Goal: Book appointment/travel/reservation

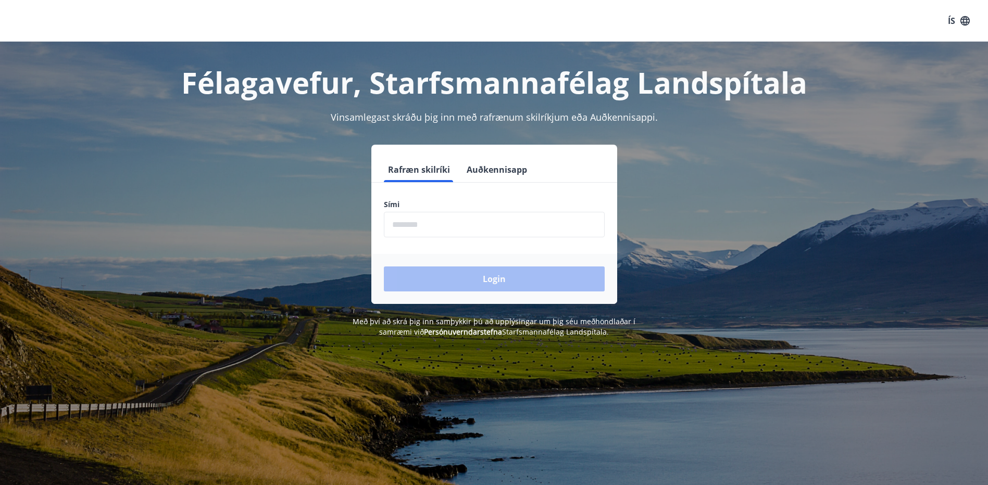
click at [388, 219] on input "phone" at bounding box center [494, 225] width 221 height 26
type input "********"
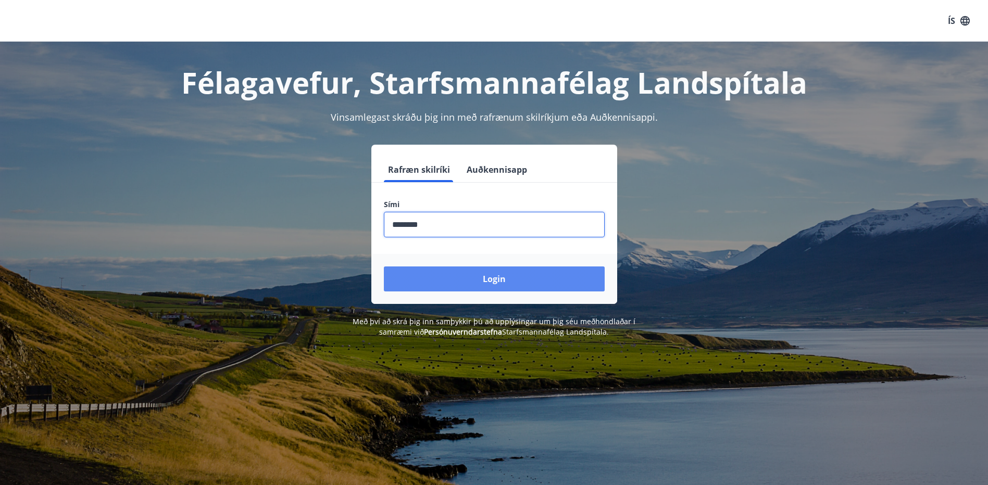
click at [486, 276] on button "Login" at bounding box center [494, 279] width 221 height 25
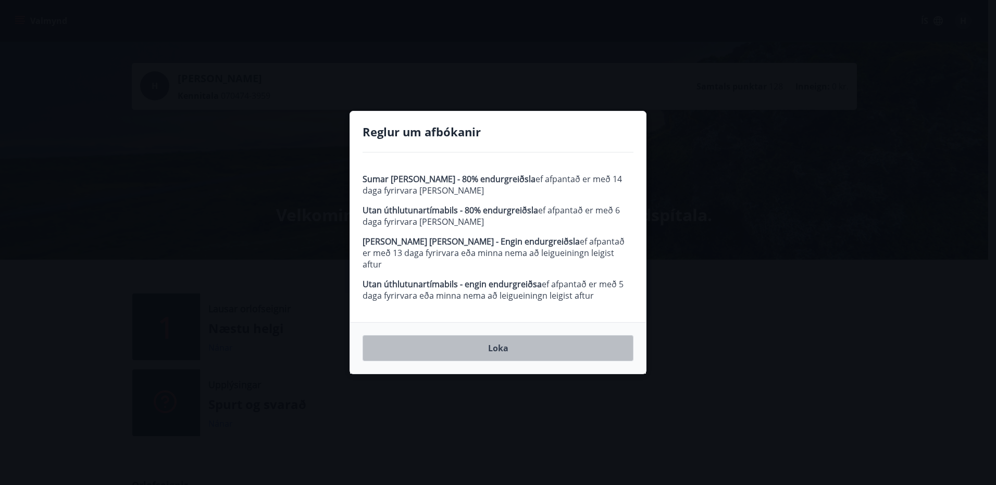
click at [509, 346] on button "Loka" at bounding box center [497, 348] width 271 height 26
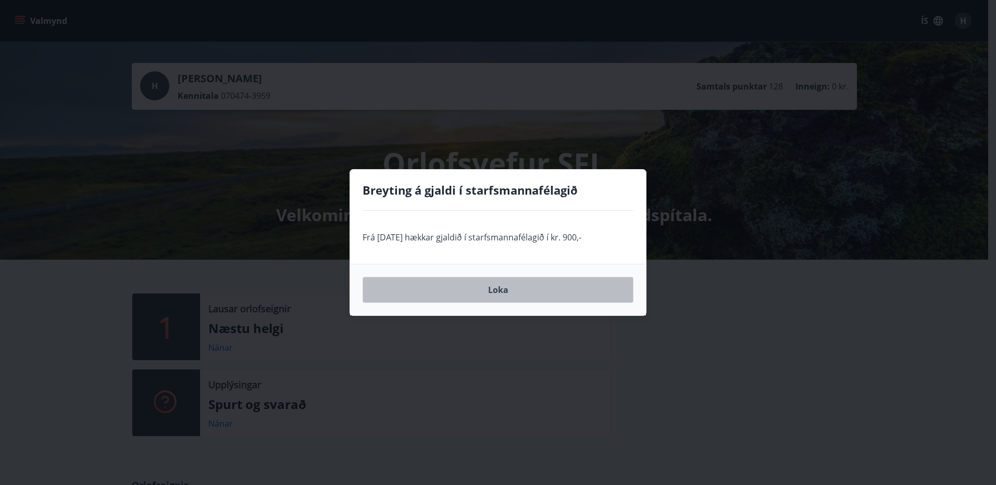
click at [498, 290] on button "Loka" at bounding box center [497, 290] width 271 height 26
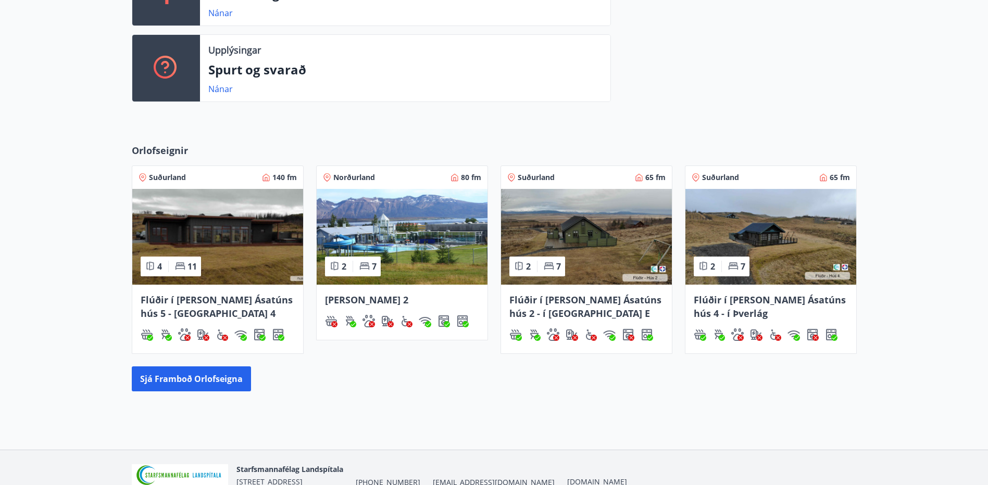
scroll to position [387, 0]
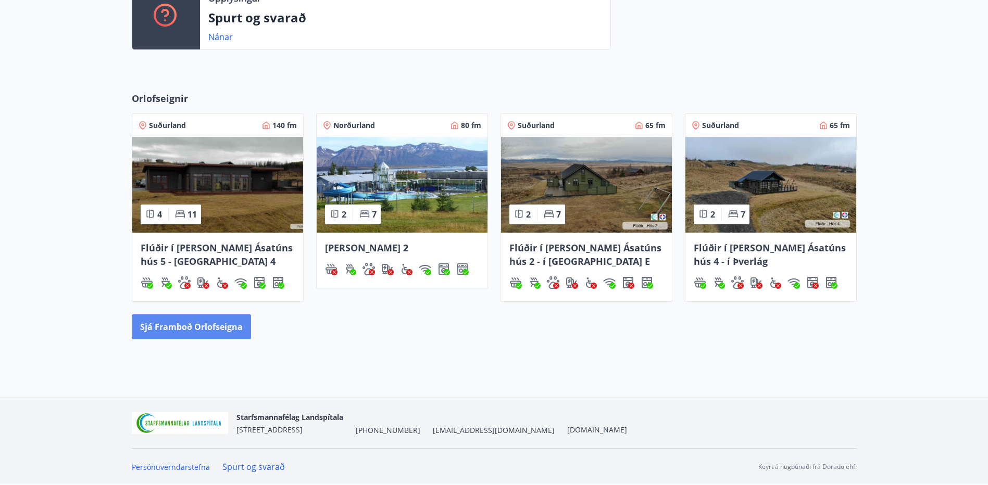
click at [241, 331] on button "Sjá framboð orlofseigna" at bounding box center [191, 327] width 119 height 25
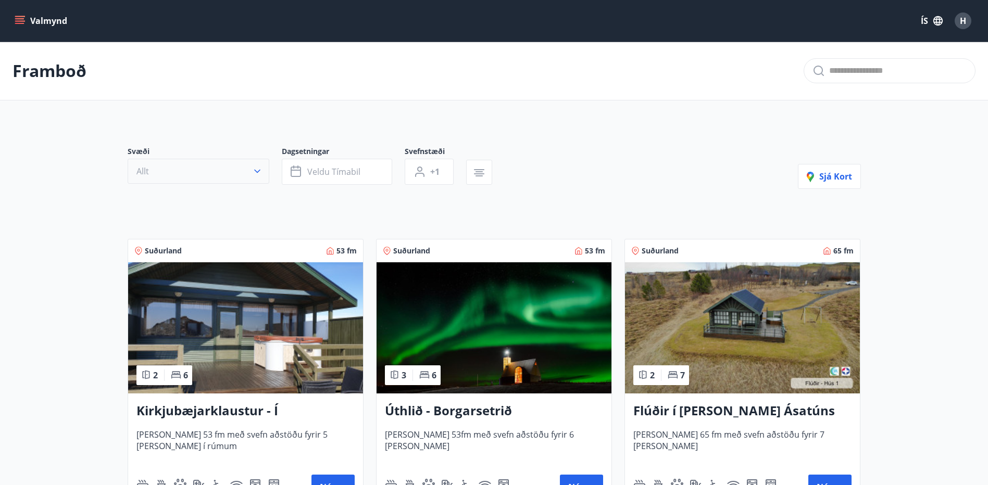
click at [261, 176] on icon "button" at bounding box center [257, 171] width 10 height 10
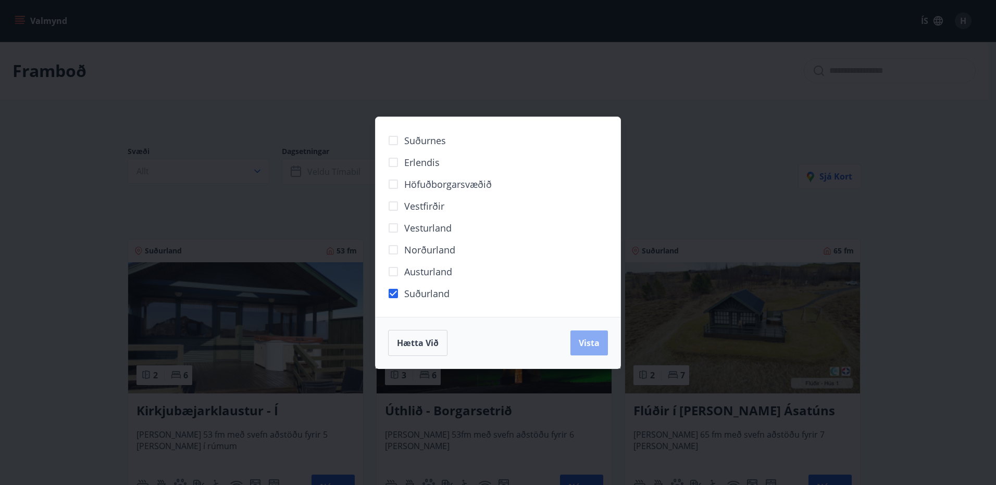
click at [590, 345] on span "Vista" at bounding box center [589, 342] width 21 height 11
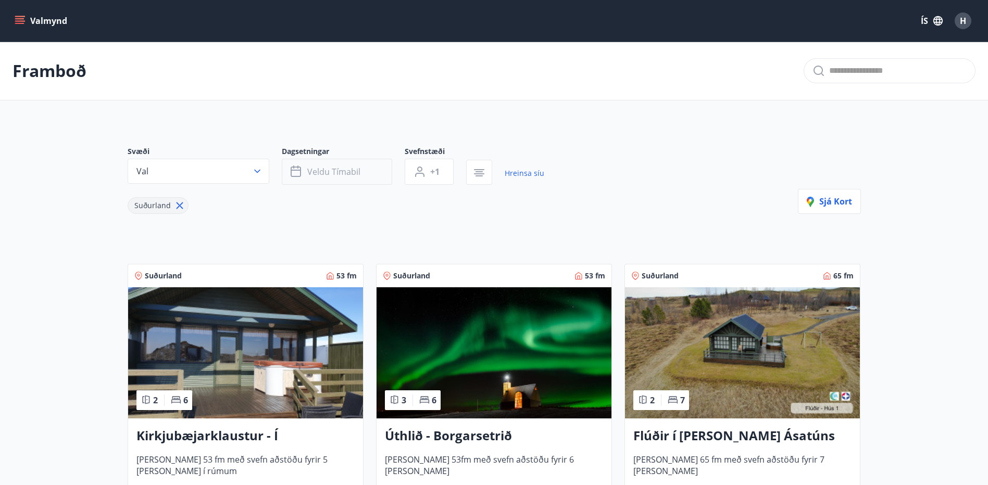
click at [358, 178] on button "Veldu tímabil" at bounding box center [337, 172] width 110 height 26
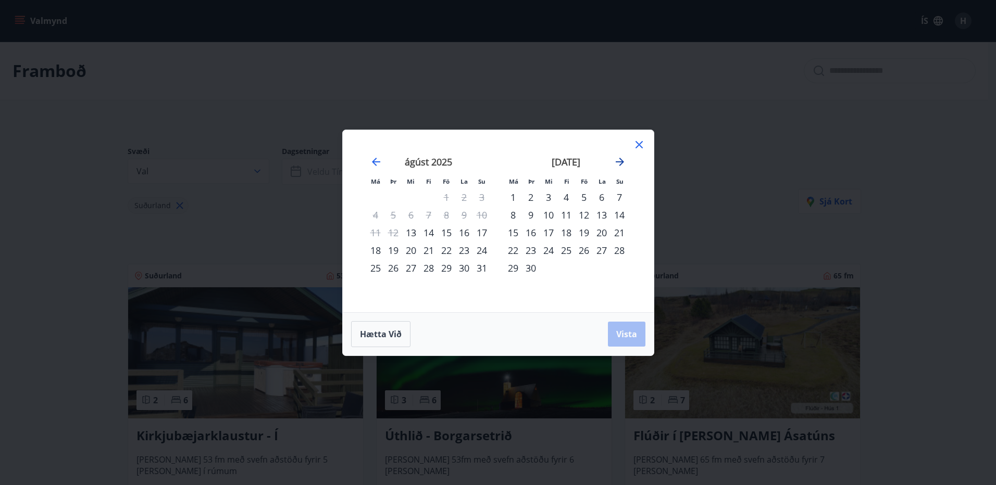
click at [618, 159] on icon "Move forward to switch to the next month." at bounding box center [619, 162] width 12 height 12
click at [638, 142] on icon at bounding box center [639, 145] width 12 height 12
